Goal: Task Accomplishment & Management: Manage account settings

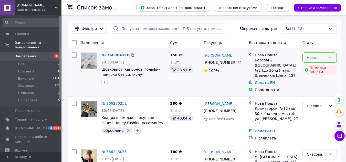
click at [312, 56] on div "Нове" at bounding box center [315, 58] width 19 height 6
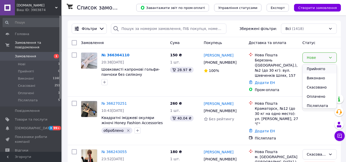
click at [314, 69] on li "Прийнято" at bounding box center [319, 68] width 34 height 9
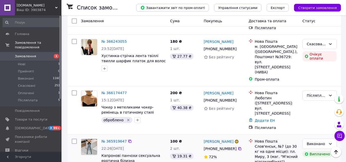
scroll to position [128, 0]
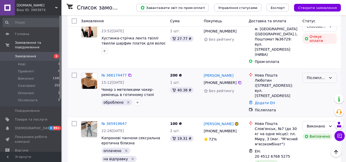
click at [328, 76] on icon at bounding box center [330, 78] width 4 height 4
click at [317, 86] on li "Скасовано" at bounding box center [319, 86] width 34 height 9
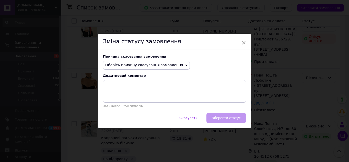
click at [169, 62] on span "Оберіть причину скасування замовлення" at bounding box center [146, 65] width 87 height 9
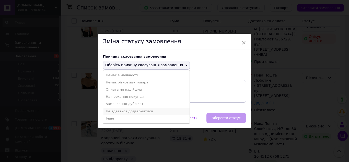
click at [140, 109] on li "Не вдається додзвонитися" at bounding box center [146, 111] width 86 height 7
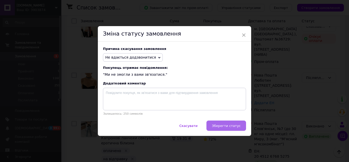
click at [236, 128] on span "Зберегти статус" at bounding box center [226, 126] width 29 height 4
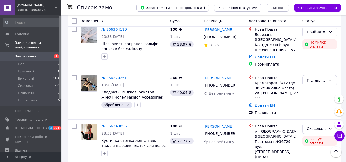
scroll to position [0, 0]
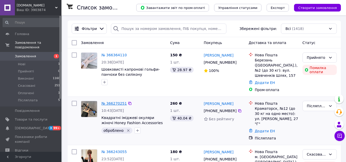
click at [114, 101] on link "№ 366270251" at bounding box center [113, 103] width 25 height 4
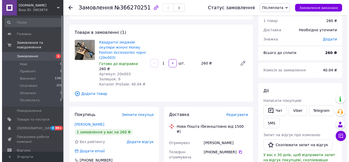
scroll to position [26, 0]
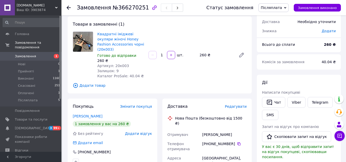
click at [237, 104] on span "Редагувати" at bounding box center [236, 106] width 22 height 4
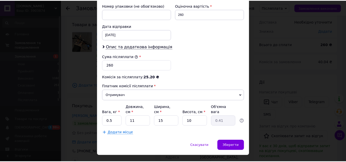
scroll to position [234, 0]
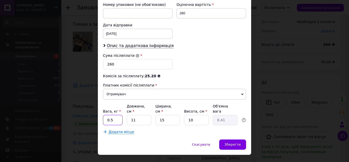
click at [118, 115] on input "0.5" at bounding box center [113, 120] width 20 height 10
type input "0"
type input "1"
click at [143, 115] on input "11" at bounding box center [139, 120] width 25 height 10
type input "1"
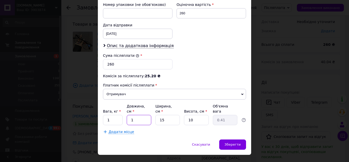
type input "0.1"
type input "3"
type input "0.11"
type input "30"
type input "1.13"
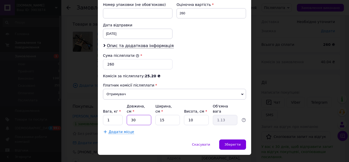
type input "30"
click at [172, 115] on input "15" at bounding box center [168, 120] width 25 height 10
type input "1"
type input "0.1"
type input "2"
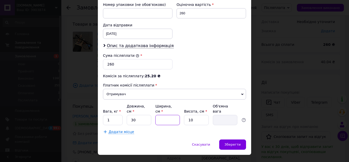
type input "0.15"
type input "20"
type input "1.5"
type input "20"
click at [196, 115] on input "10" at bounding box center [196, 120] width 25 height 10
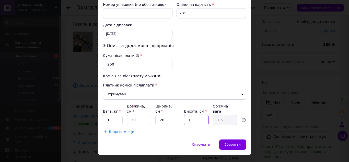
type input "1"
type input "0.15"
type input "2"
type input "0.3"
type input "2"
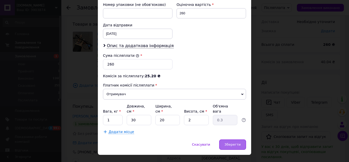
click at [236, 139] on div "Зберегти" at bounding box center [232, 144] width 27 height 10
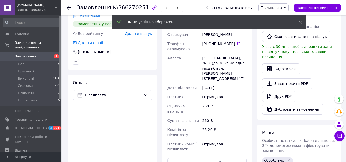
scroll to position [153, 0]
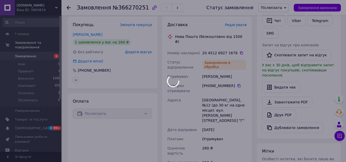
scroll to position [77, 0]
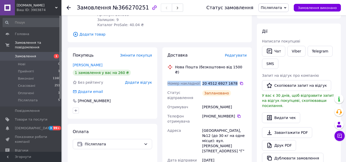
drag, startPoint x: 168, startPoint y: 73, endPoint x: 232, endPoint y: 74, distance: 63.7
click at [232, 79] on div "Номер накладної 20 4512 6927 1678   Статус відправлення Заплановано Отримувач С…" at bounding box center [206, 160] width 81 height 162
copy div "Номер накладної 20 4512 6927 1678"
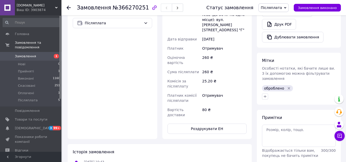
scroll to position [205, 0]
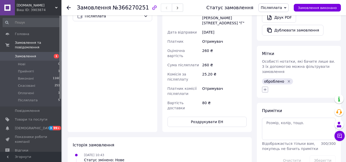
click at [265, 87] on icon "button" at bounding box center [265, 89] width 4 height 4
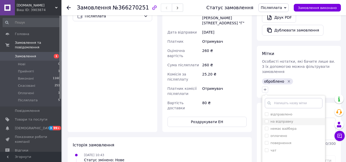
click at [266, 119] on input "на відправку" at bounding box center [266, 120] width 3 height 3
checkbox input "true"
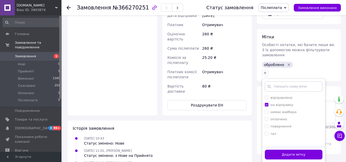
scroll to position [230, 0]
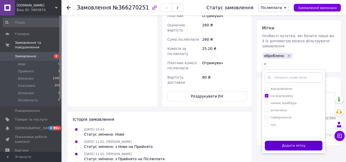
click at [302, 141] on button "Додати мітку" at bounding box center [294, 146] width 58 height 10
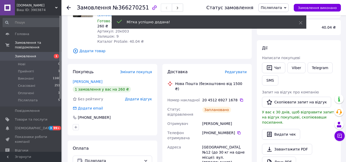
scroll to position [51, 0]
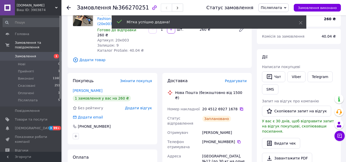
click at [240, 107] on icon at bounding box center [241, 108] width 3 height 3
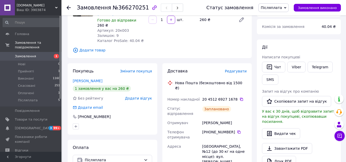
scroll to position [0, 0]
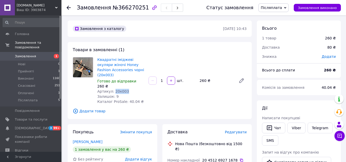
drag, startPoint x: 126, startPoint y: 87, endPoint x: 112, endPoint y: 87, distance: 13.6
click at [112, 89] on div "Артикул: 20к003" at bounding box center [120, 91] width 47 height 5
copy span "20к003"
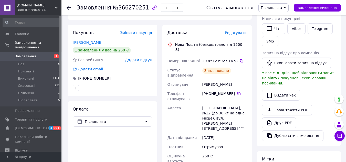
scroll to position [102, 0]
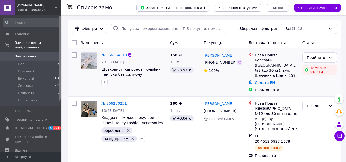
click at [238, 63] on icon at bounding box center [239, 62] width 3 height 3
click at [112, 54] on link "№ 366364110" at bounding box center [113, 55] width 25 height 4
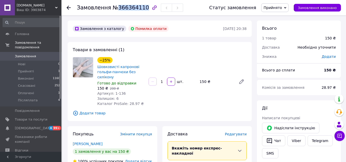
drag, startPoint x: 140, startPoint y: 9, endPoint x: 116, endPoint y: 9, distance: 24.1
click at [116, 9] on span "№366364110" at bounding box center [131, 8] width 36 height 6
copy span "366364110"
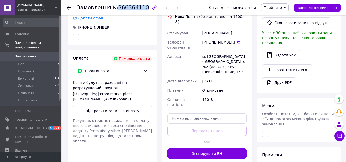
scroll to position [153, 0]
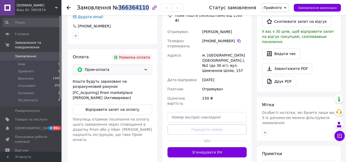
click at [139, 69] on span "Пром-оплата" at bounding box center [113, 70] width 57 height 6
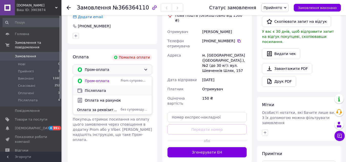
click at [99, 91] on span "Післяплата" at bounding box center [116, 90] width 63 height 5
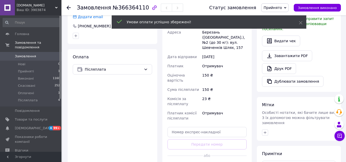
click at [282, 6] on span "Прийнято" at bounding box center [272, 8] width 18 height 4
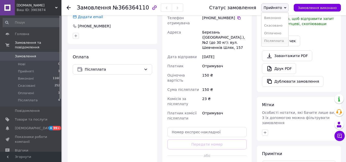
click at [282, 41] on li "Післяплата" at bounding box center [274, 41] width 27 height 8
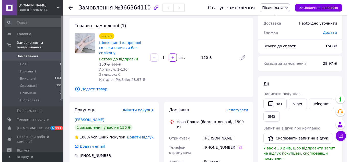
scroll to position [51, 0]
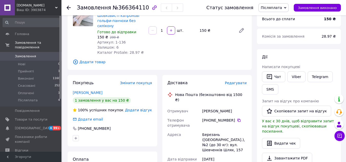
click at [239, 85] on span "Редагувати" at bounding box center [236, 83] width 22 height 4
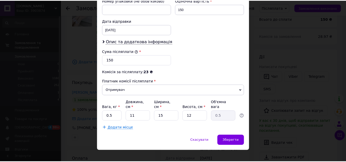
scroll to position [234, 0]
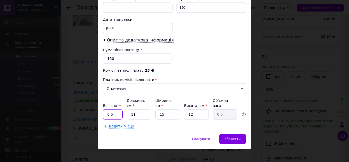
click at [120, 110] on input "0.5" at bounding box center [113, 114] width 20 height 10
type input "0"
type input "1"
click at [147, 109] on input "11" at bounding box center [139, 114] width 25 height 10
type input "1"
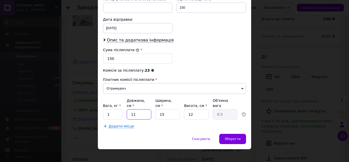
type input "0.1"
type input "3"
type input "0.14"
type input "30"
type input "1.35"
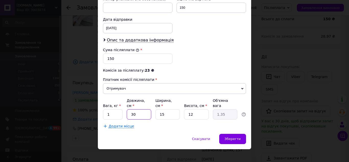
type input "30"
click at [170, 112] on input "15" at bounding box center [168, 114] width 25 height 10
type input "1"
type input "0.1"
type input "2"
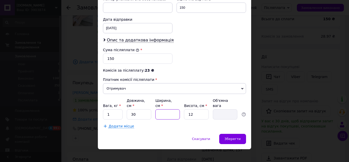
type input "0.18"
type input "20"
type input "1.8"
type input "20"
click at [206, 109] on input "12" at bounding box center [196, 114] width 25 height 10
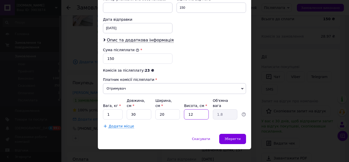
type input "1"
type input "0.15"
type input "2"
type input "0.3"
type input "2"
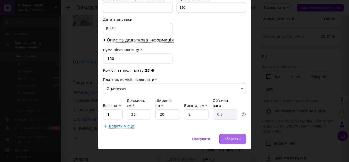
click at [236, 137] on span "Зберегти" at bounding box center [233, 139] width 16 height 4
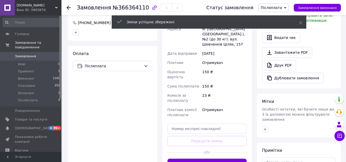
scroll to position [179, 0]
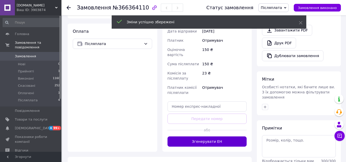
click at [224, 136] on button "Згенерувати ЕН" at bounding box center [206, 141] width 79 height 10
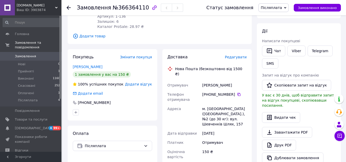
scroll to position [77, 0]
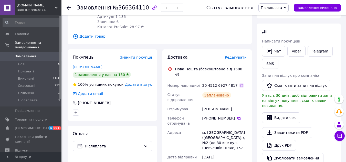
click at [239, 83] on icon at bounding box center [241, 85] width 4 height 4
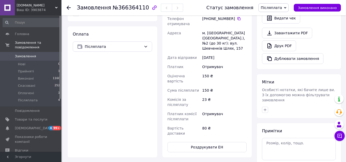
scroll to position [205, 0]
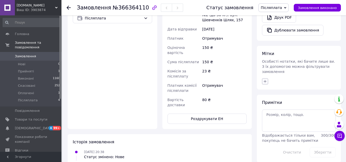
click at [264, 79] on icon "button" at bounding box center [265, 81] width 4 height 4
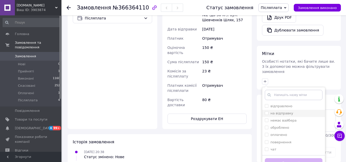
click at [266, 111] on input "на відправку" at bounding box center [266, 112] width 3 height 3
checkbox input "true"
click at [266, 126] on input "оброблено" at bounding box center [266, 127] width 3 height 3
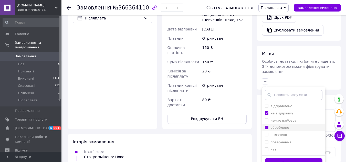
checkbox input "true"
click at [289, 158] on button "Додати мітку" at bounding box center [294, 163] width 58 height 10
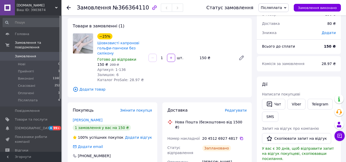
scroll to position [0, 0]
